Goal: Task Accomplishment & Management: Complete application form

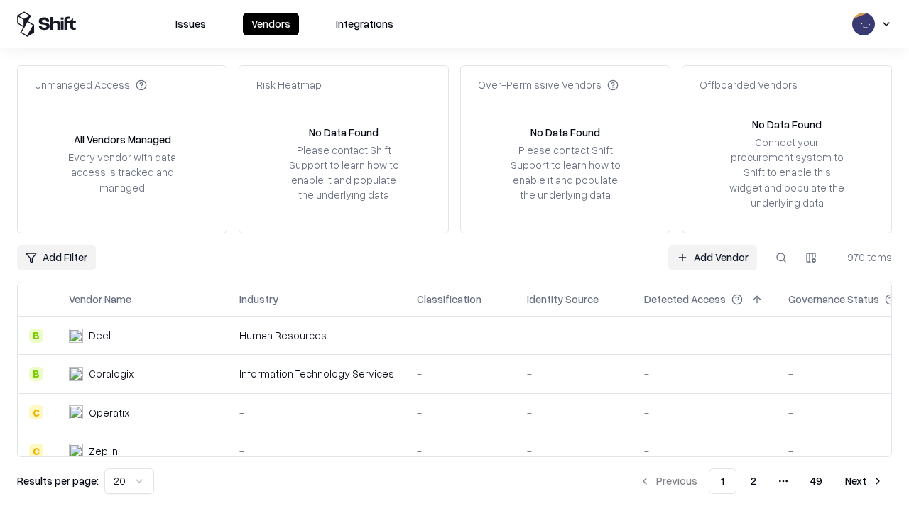
click at [712, 257] on link "Add Vendor" at bounding box center [712, 258] width 89 height 26
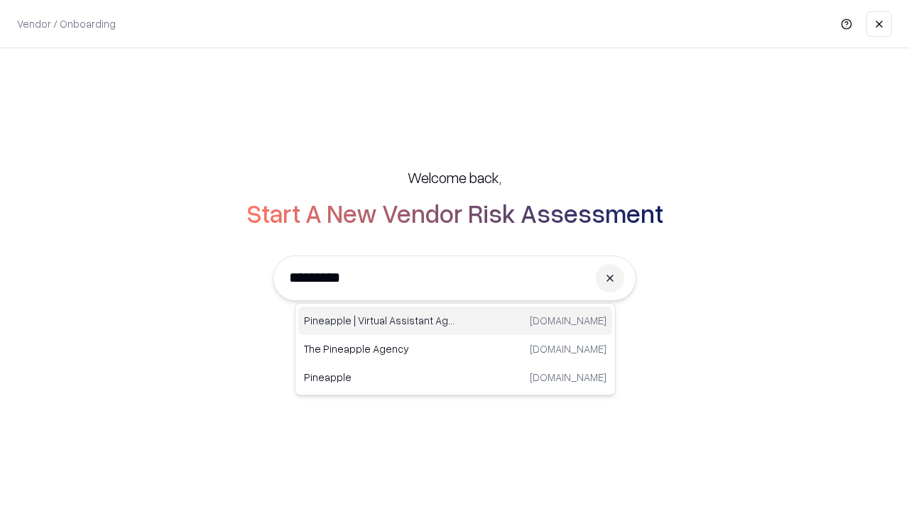
click at [455, 321] on div "Pineapple | Virtual Assistant Agency [DOMAIN_NAME]" at bounding box center [455, 321] width 314 height 28
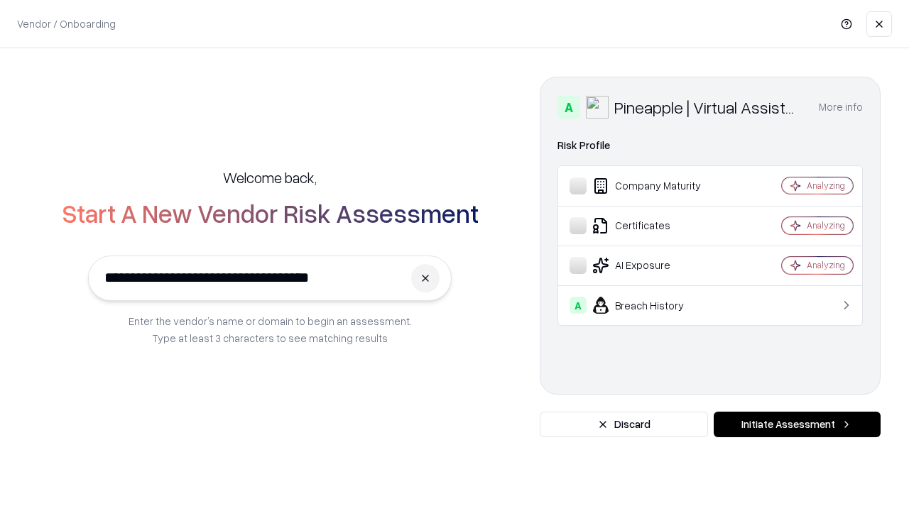
type input "**********"
click at [797, 425] on button "Initiate Assessment" at bounding box center [796, 425] width 167 height 26
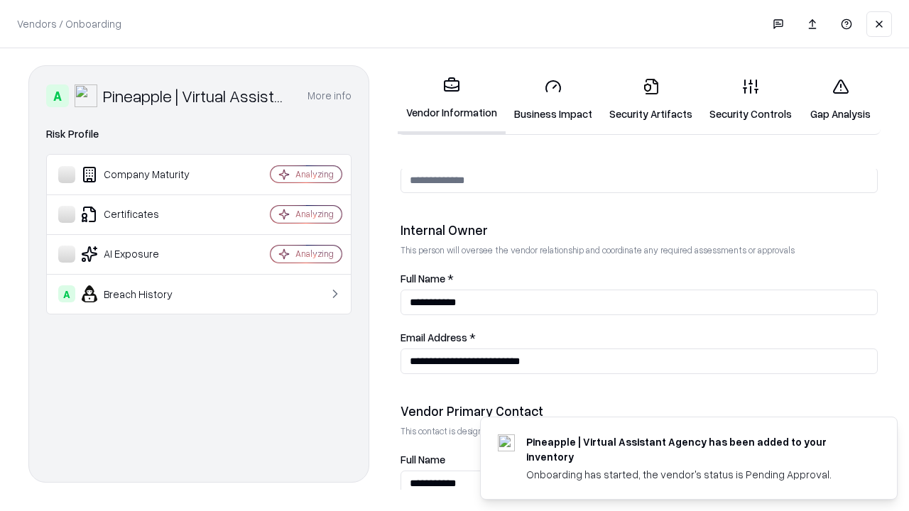
scroll to position [735, 0]
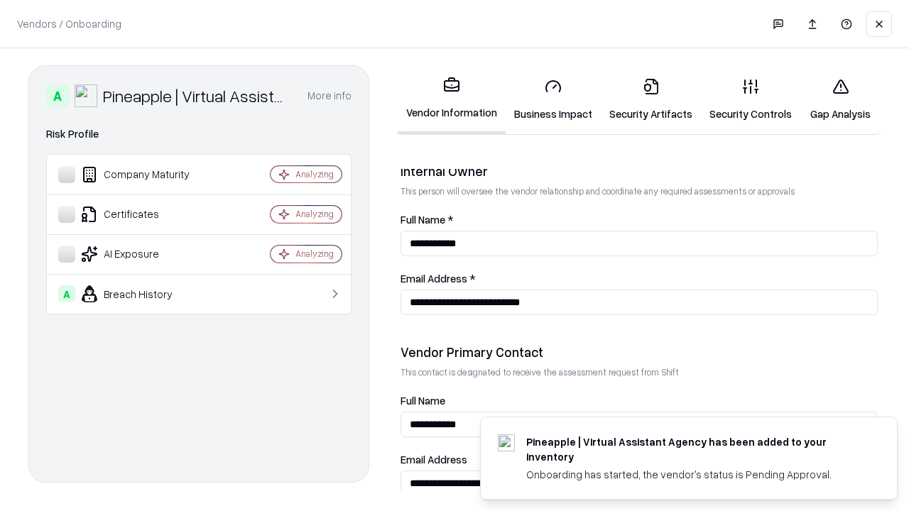
click at [553, 99] on link "Business Impact" at bounding box center [552, 100] width 95 height 66
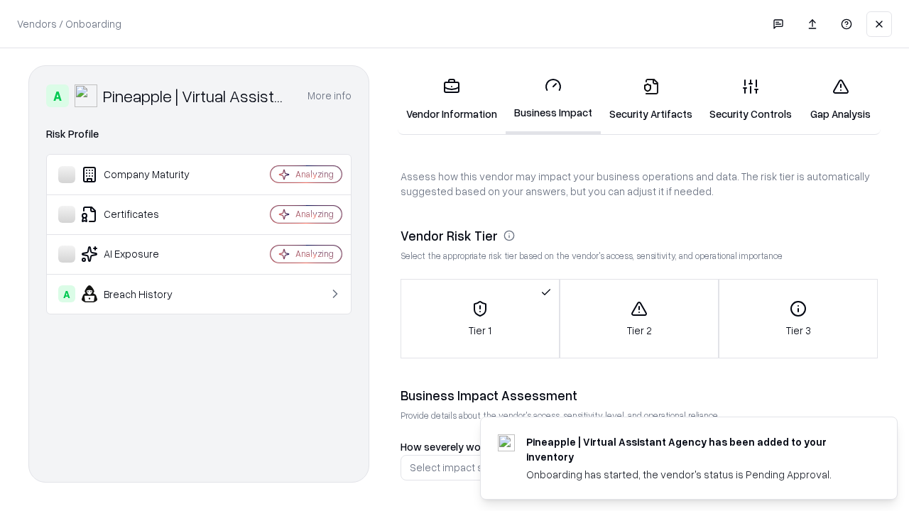
click at [650, 99] on link "Security Artifacts" at bounding box center [651, 100] width 100 height 66
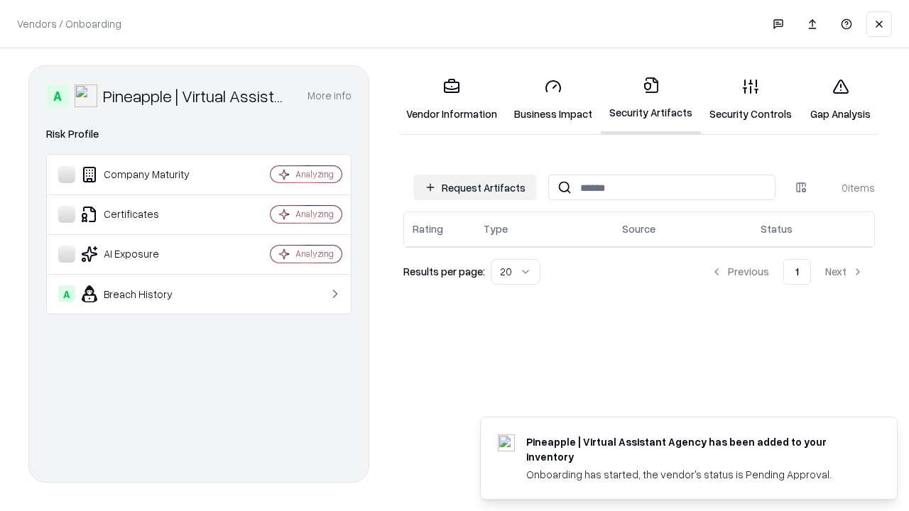
click at [475, 187] on button "Request Artifacts" at bounding box center [475, 188] width 124 height 26
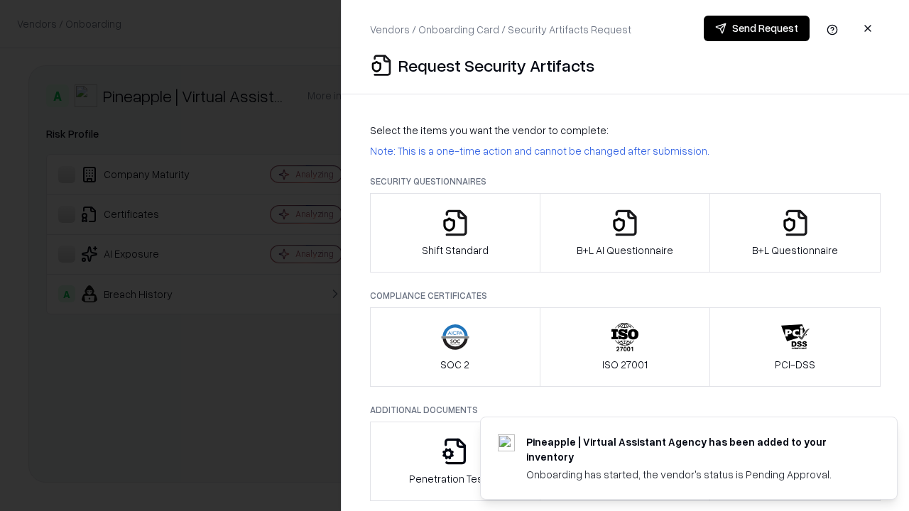
click at [454, 233] on icon "button" at bounding box center [455, 223] width 28 height 28
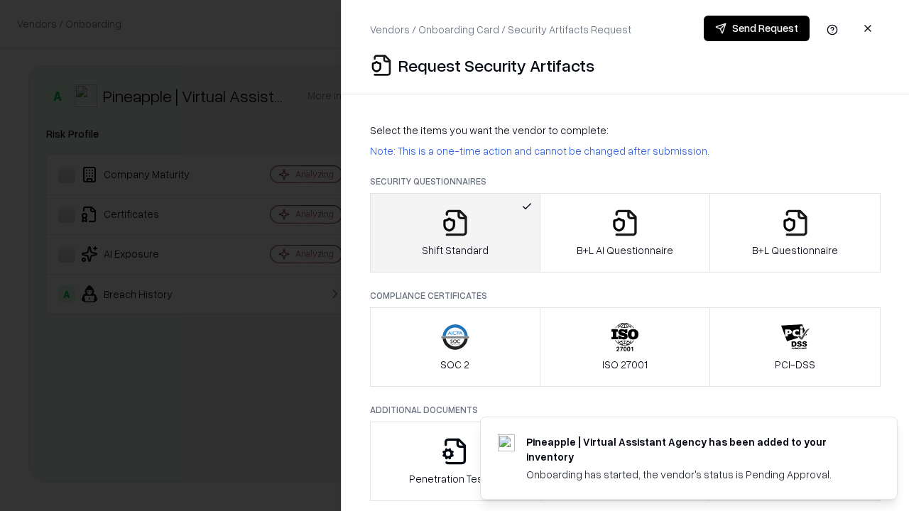
click at [756, 28] on button "Send Request" at bounding box center [757, 29] width 106 height 26
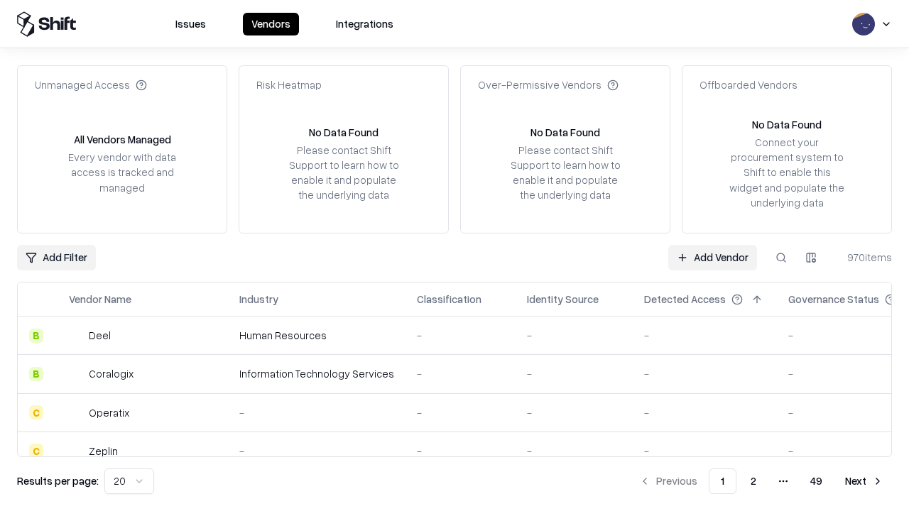
click at [781, 257] on button at bounding box center [781, 258] width 26 height 26
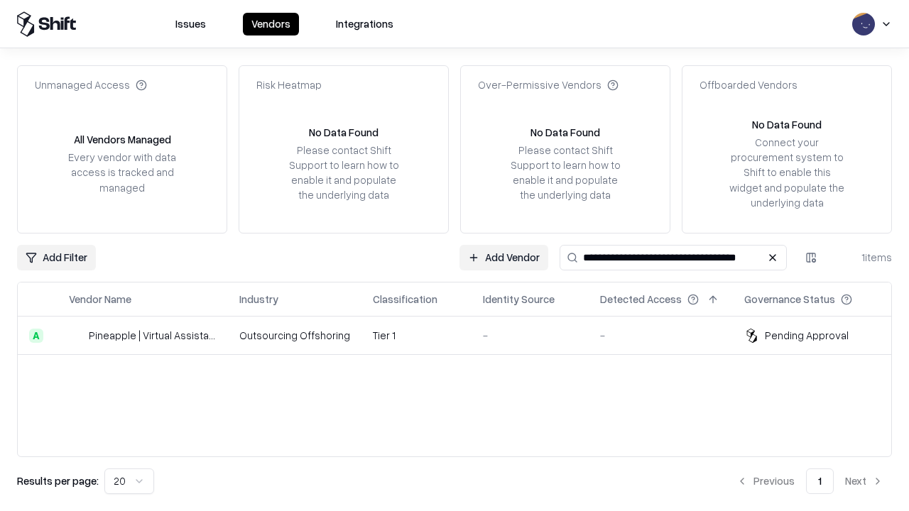
type input "**********"
click at [463, 335] on td "Tier 1" at bounding box center [416, 336] width 110 height 38
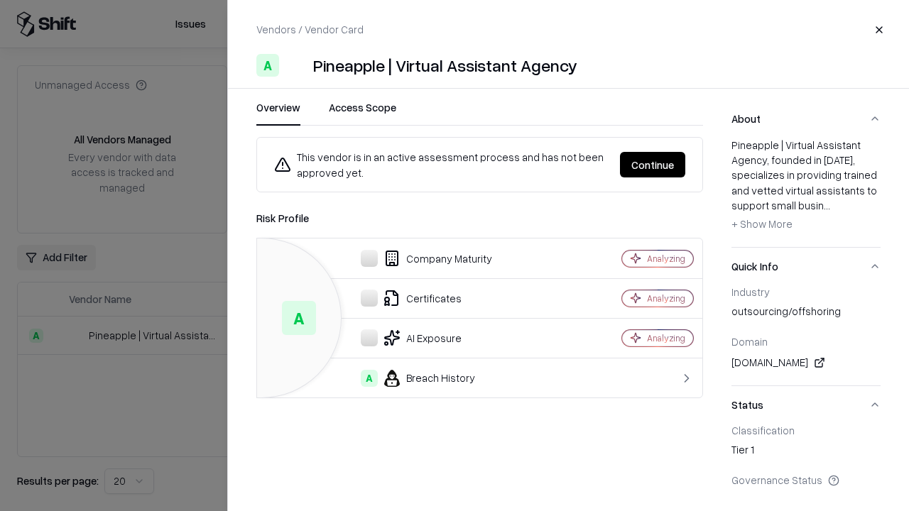
click at [652, 165] on button "Continue" at bounding box center [652, 165] width 65 height 26
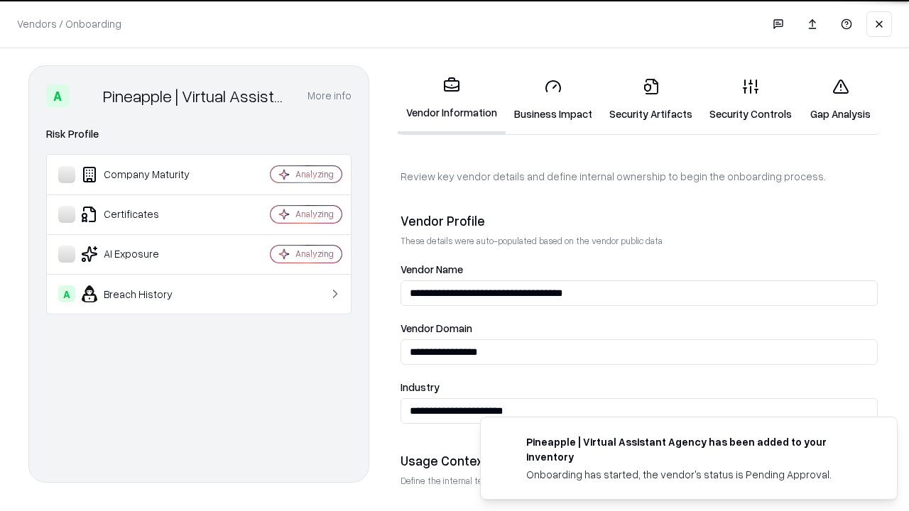
click at [650, 99] on link "Security Artifacts" at bounding box center [651, 100] width 100 height 66
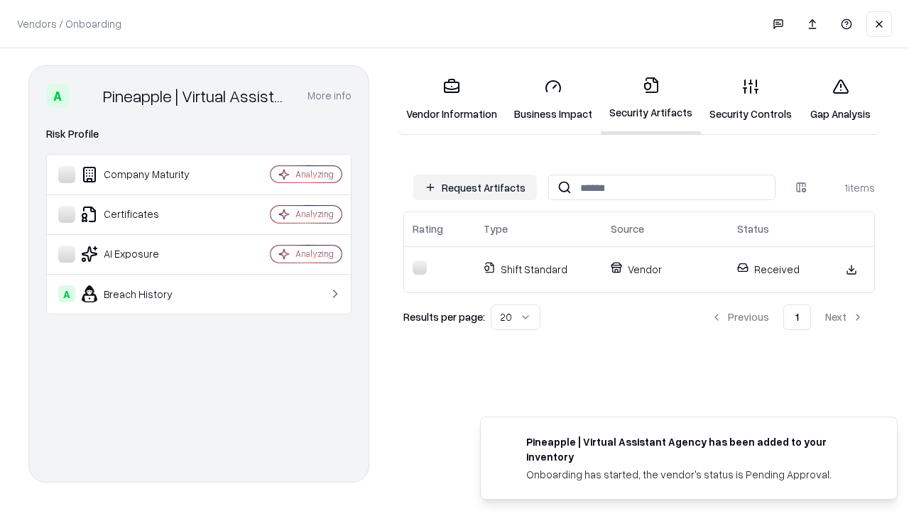
click at [750, 99] on link "Security Controls" at bounding box center [750, 100] width 99 height 66
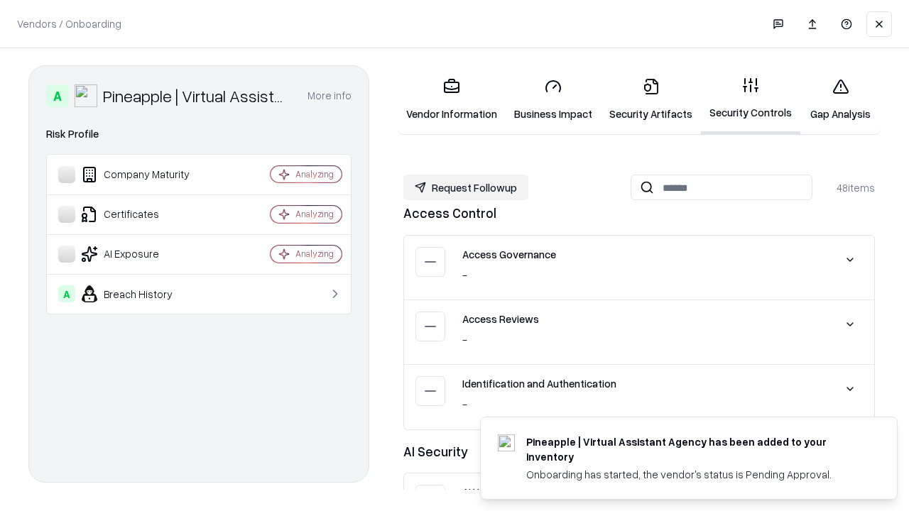
click at [466, 187] on button "Request Followup" at bounding box center [465, 188] width 125 height 26
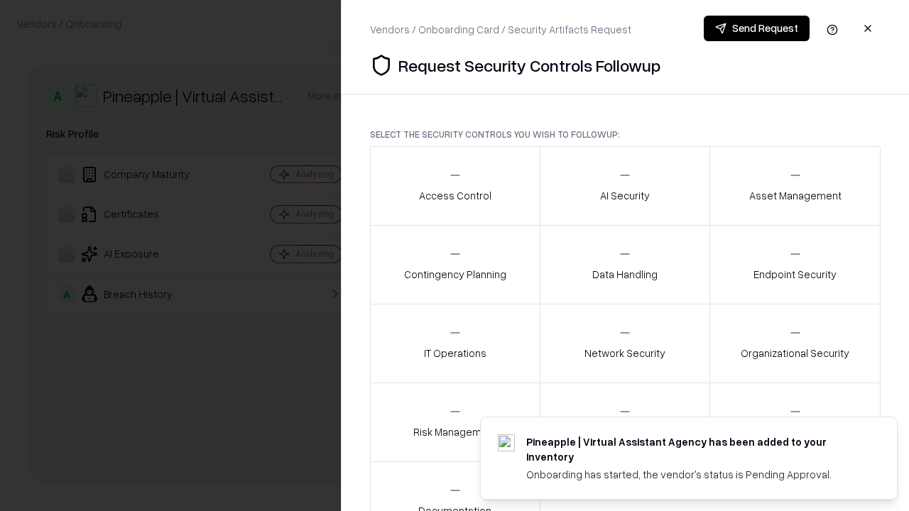
click at [454, 186] on div "Access Control" at bounding box center [455, 185] width 72 height 35
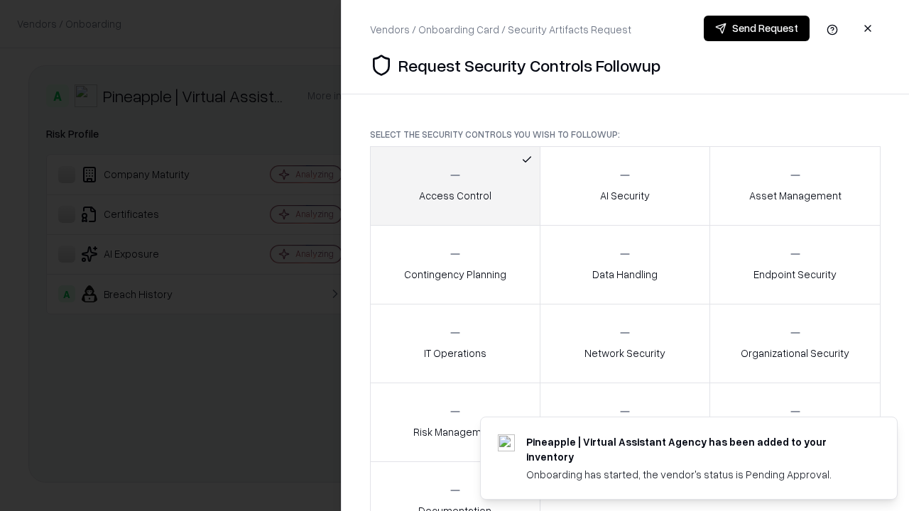
click at [756, 28] on button "Send Request" at bounding box center [757, 29] width 106 height 26
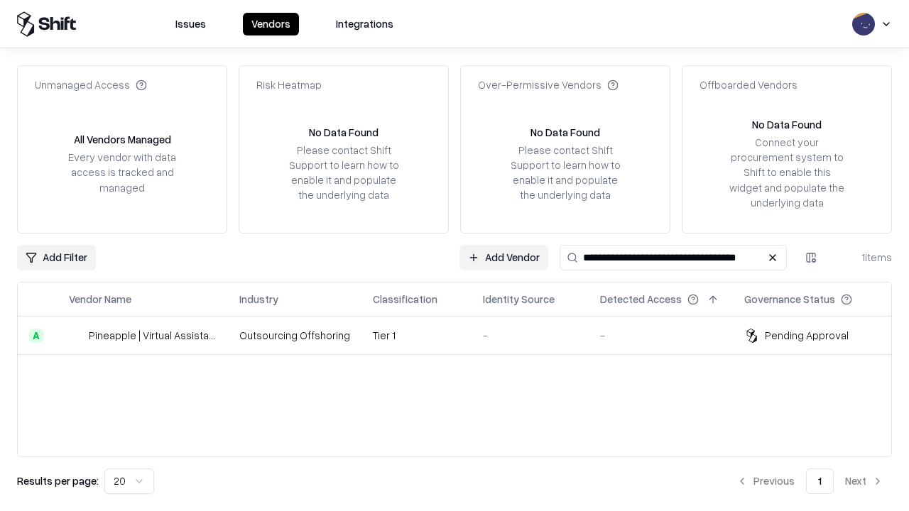
type input "**********"
click at [463, 335] on td "Tier 1" at bounding box center [416, 336] width 110 height 38
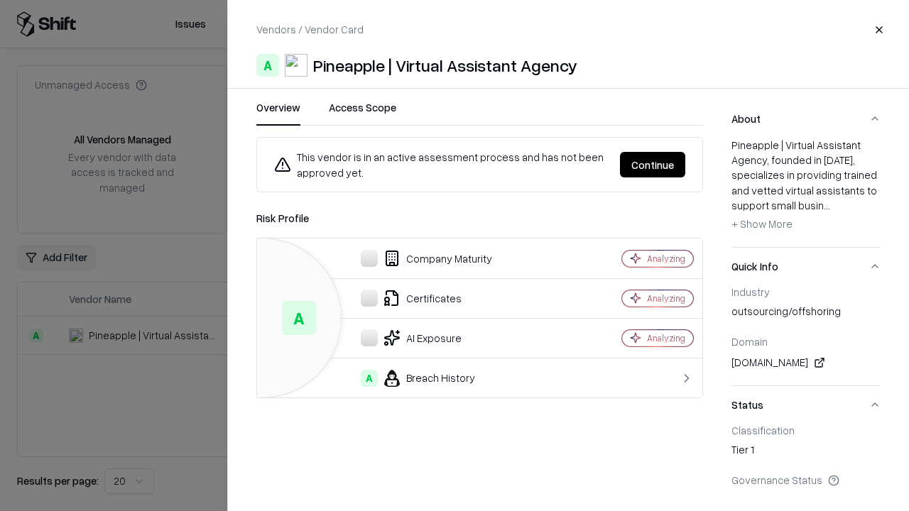
click at [652, 165] on button "Continue" at bounding box center [652, 165] width 65 height 26
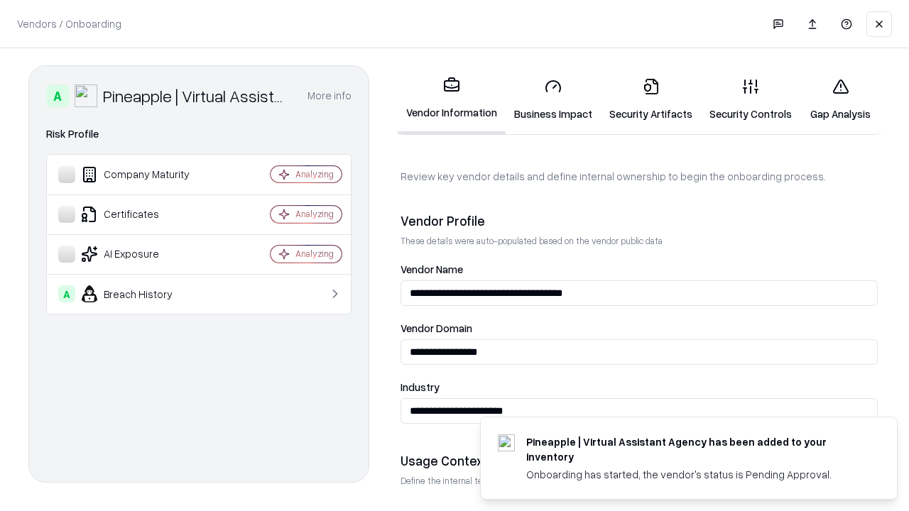
click at [840, 99] on link "Gap Analysis" at bounding box center [840, 100] width 80 height 66
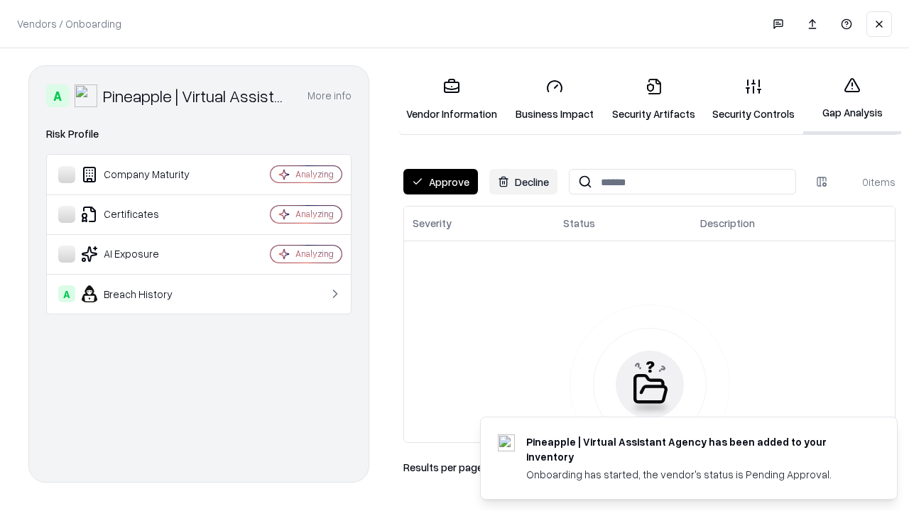
click at [440, 182] on button "Approve" at bounding box center [440, 182] width 75 height 26
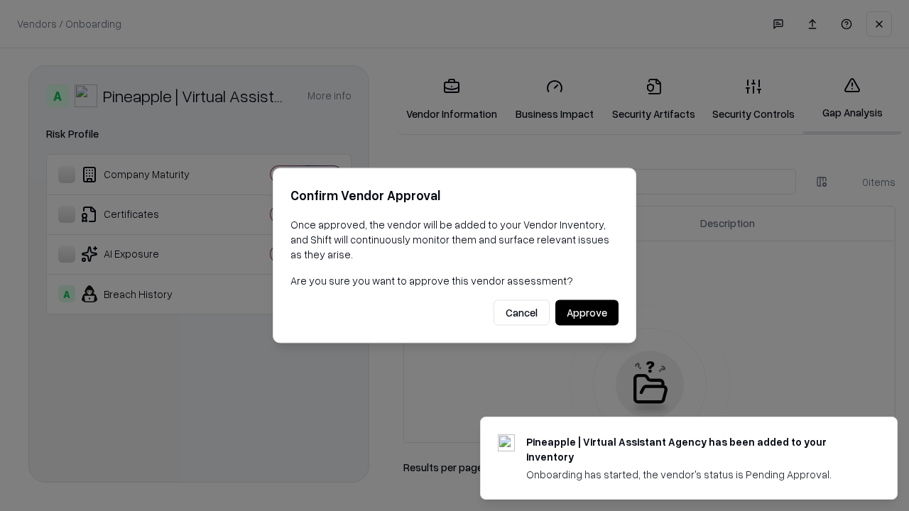
click at [586, 312] on button "Approve" at bounding box center [586, 313] width 63 height 26
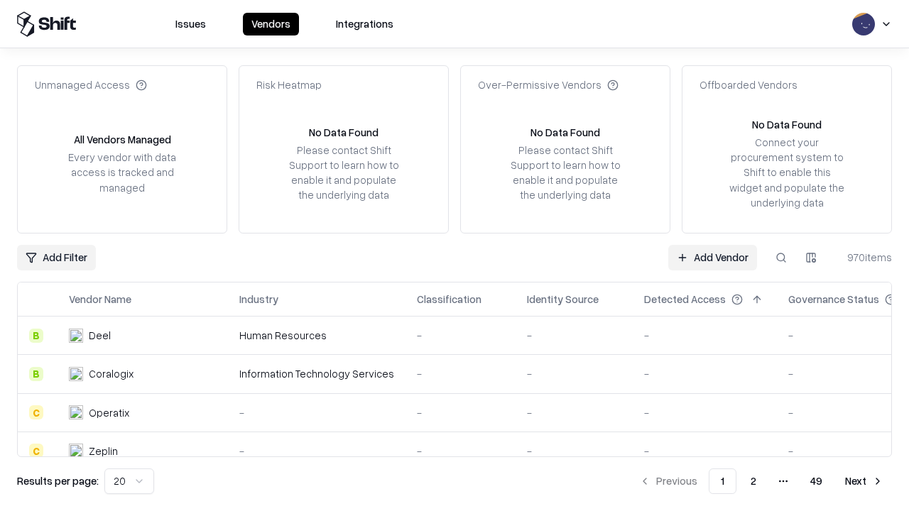
type input "**********"
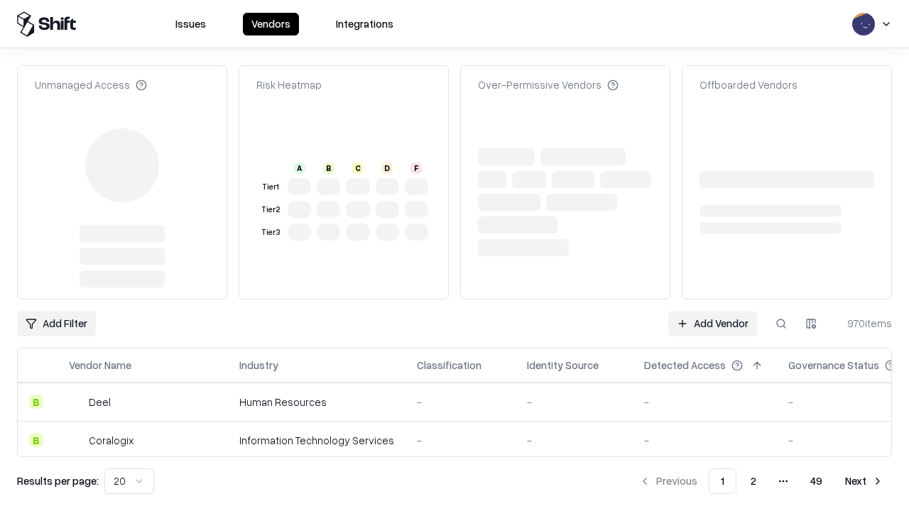
click at [712, 311] on link "Add Vendor" at bounding box center [712, 324] width 89 height 26
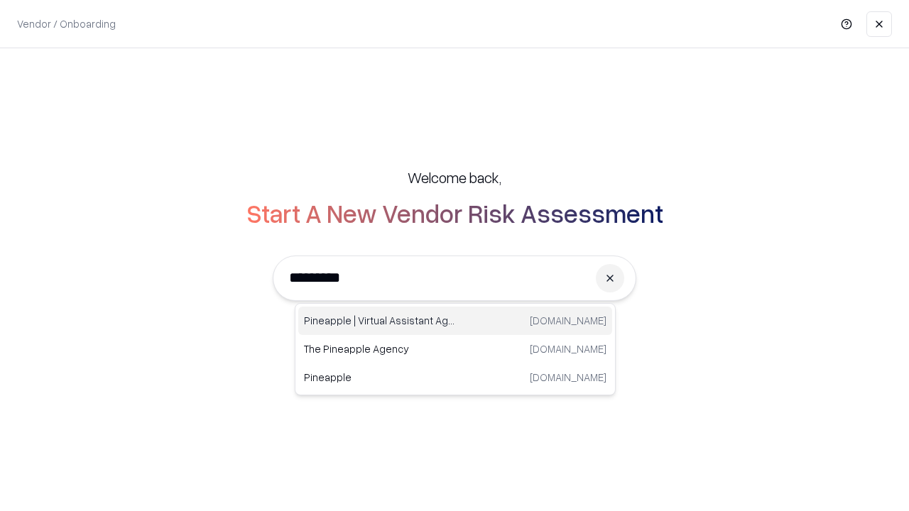
click at [455, 321] on div "Pineapple | Virtual Assistant Agency trypineapple.com" at bounding box center [455, 321] width 314 height 28
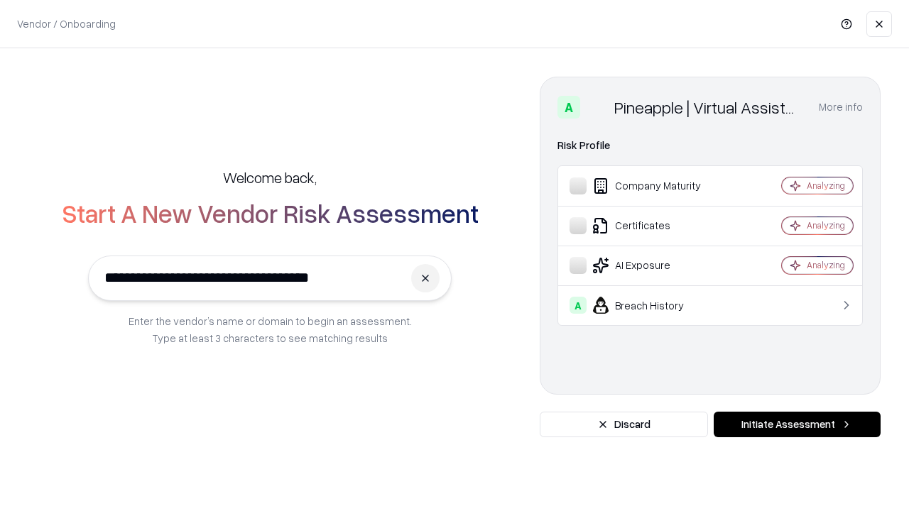
type input "**********"
click at [797, 425] on button "Initiate Assessment" at bounding box center [796, 425] width 167 height 26
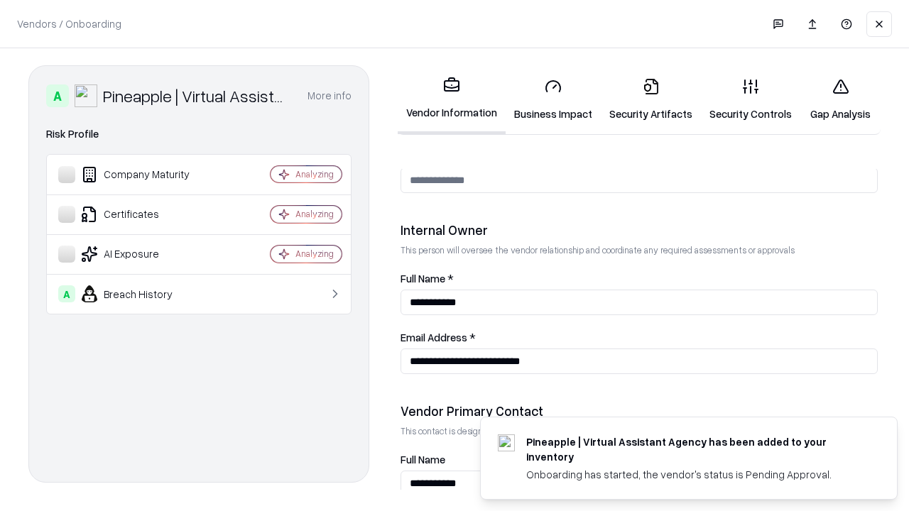
scroll to position [735, 0]
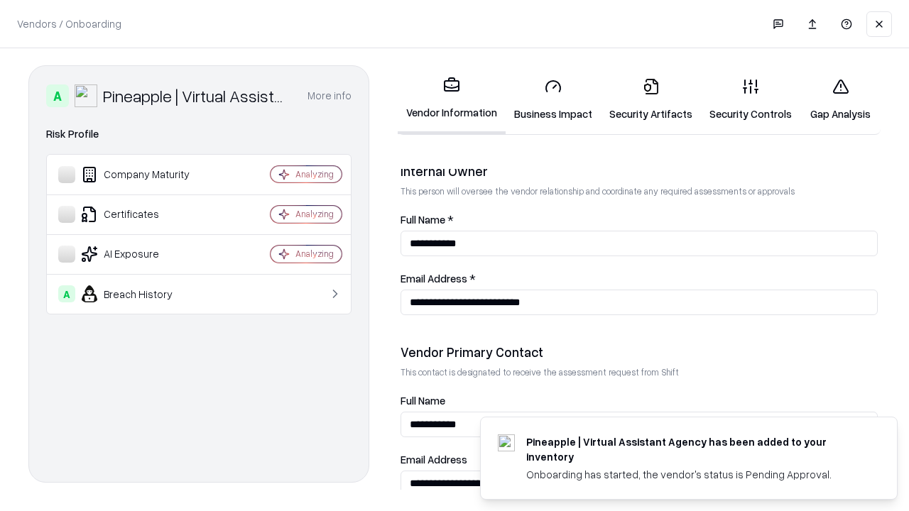
click at [840, 99] on link "Gap Analysis" at bounding box center [840, 100] width 80 height 66
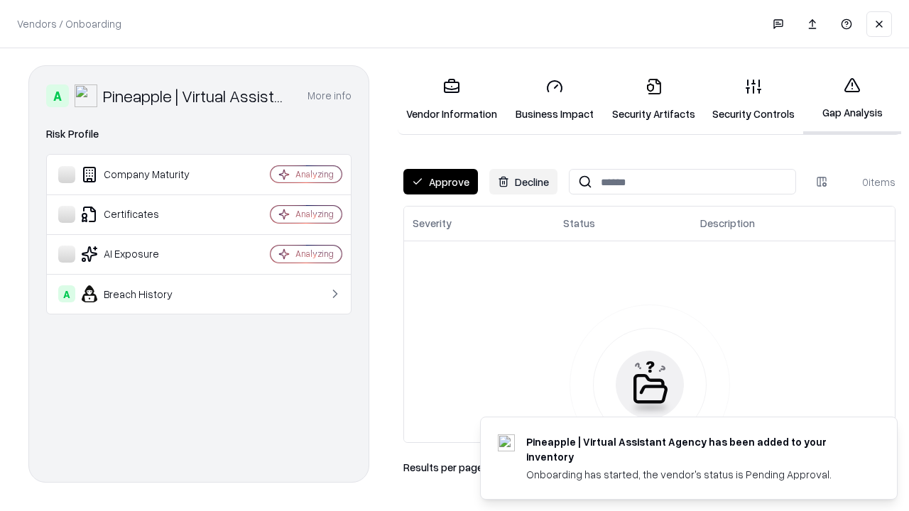
click at [440, 182] on button "Approve" at bounding box center [440, 182] width 75 height 26
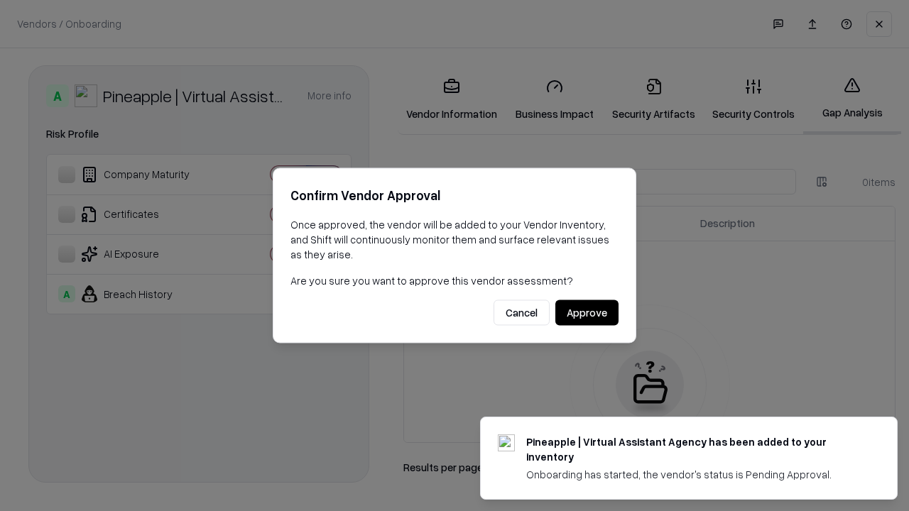
click at [586, 312] on button "Approve" at bounding box center [586, 313] width 63 height 26
